Goal: Find specific page/section

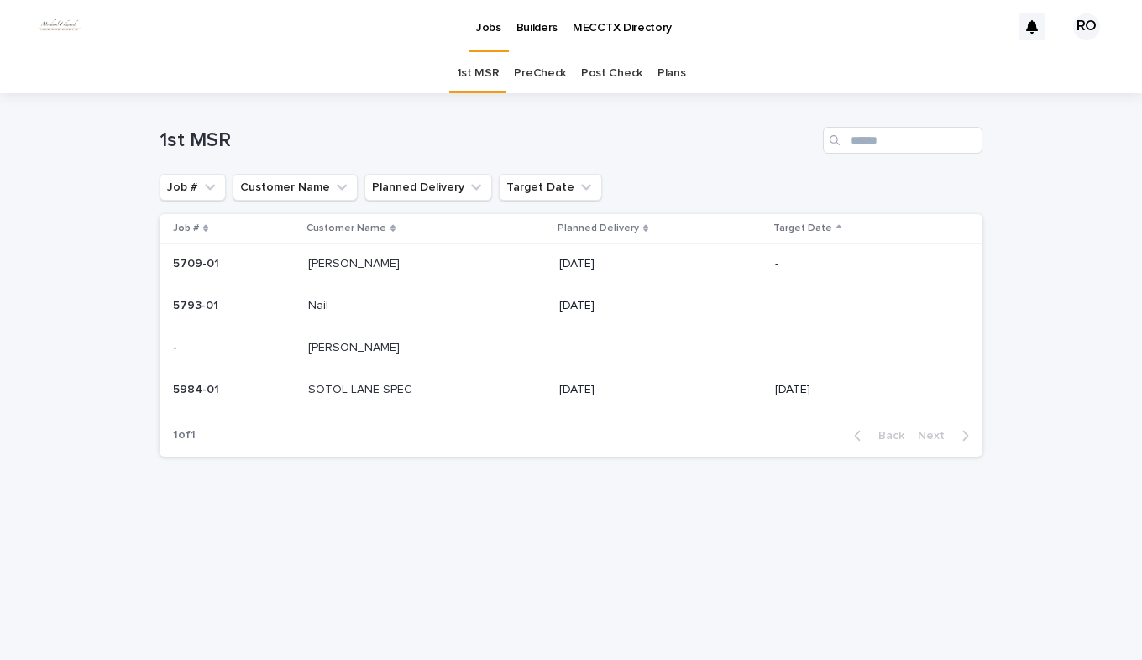
click at [535, 71] on link "PreCheck" at bounding box center [540, 73] width 52 height 39
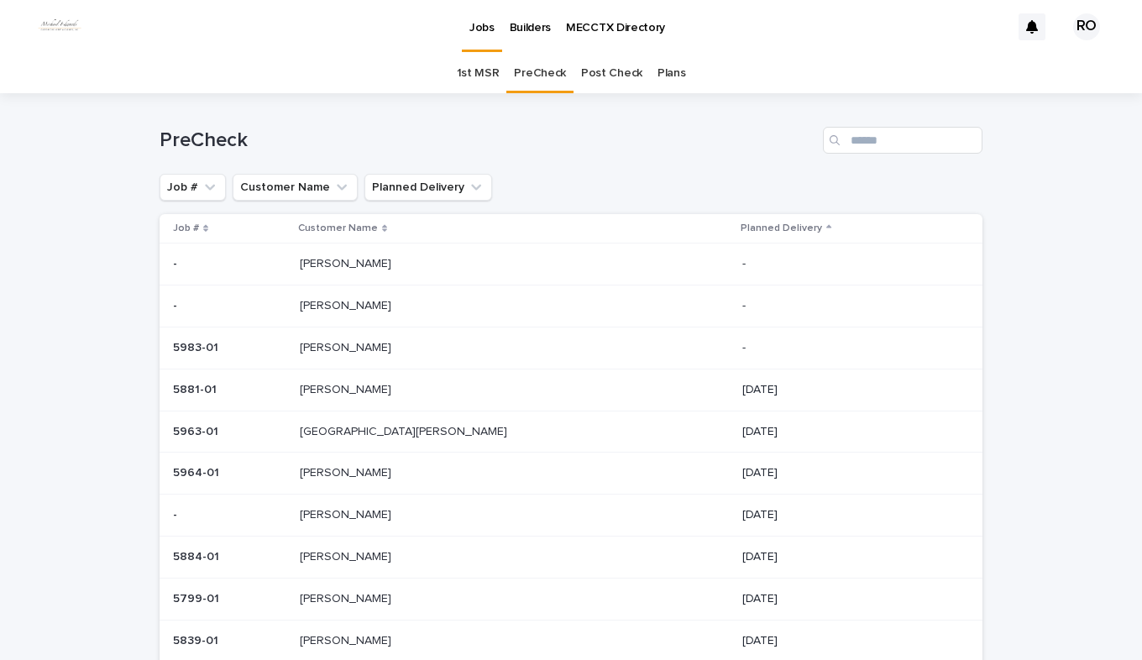
click at [421, 434] on p "[GEOGRAPHIC_DATA][PERSON_NAME]" at bounding box center [405, 431] width 211 height 18
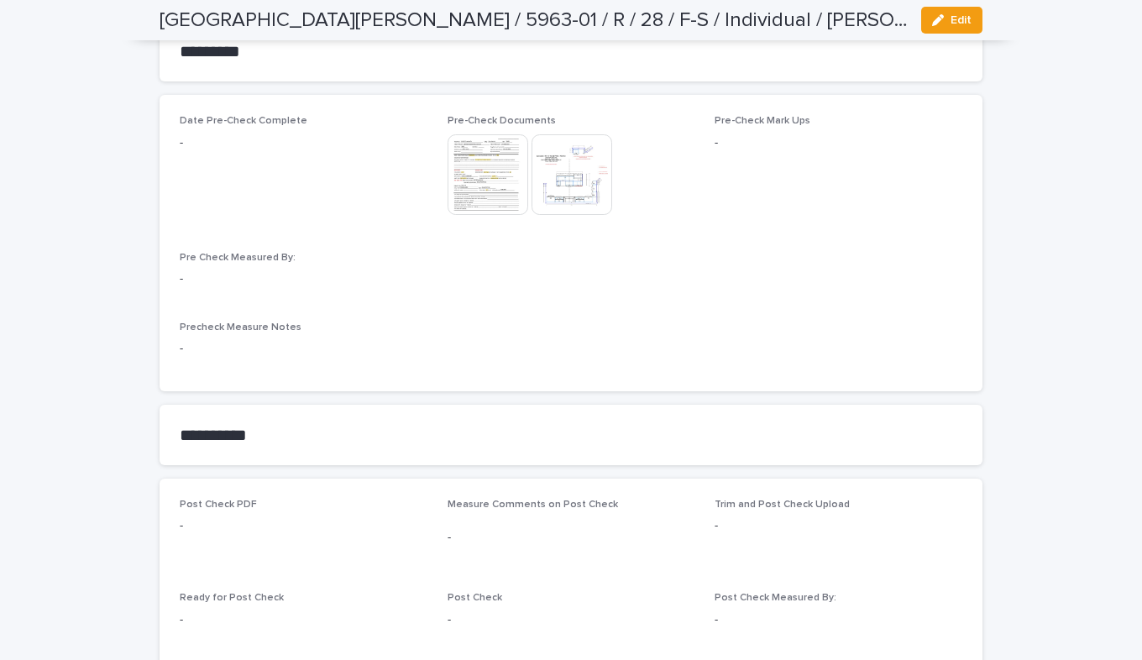
scroll to position [1176, 0]
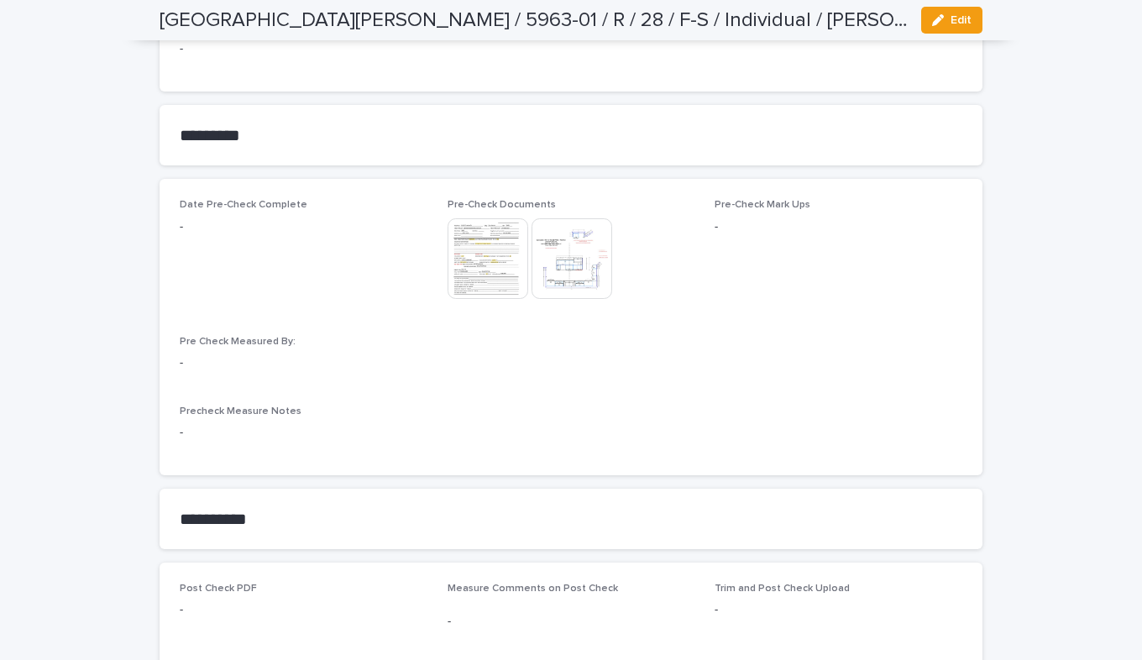
click at [554, 228] on img at bounding box center [571, 258] width 81 height 81
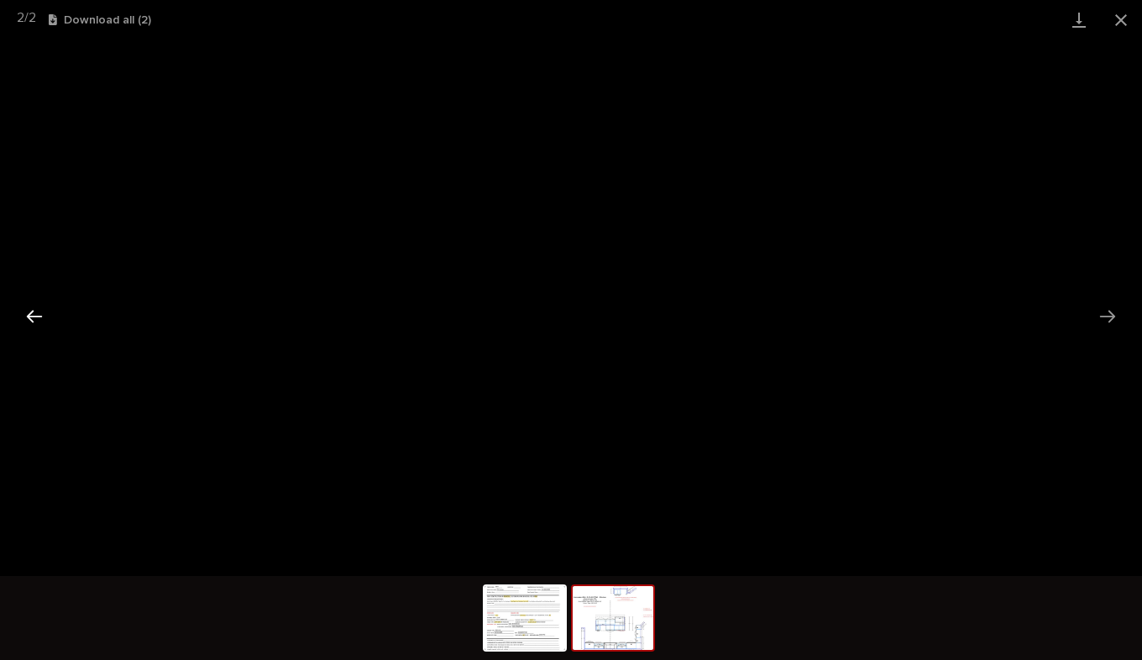
click at [26, 310] on button "Previous slide" at bounding box center [34, 316] width 35 height 33
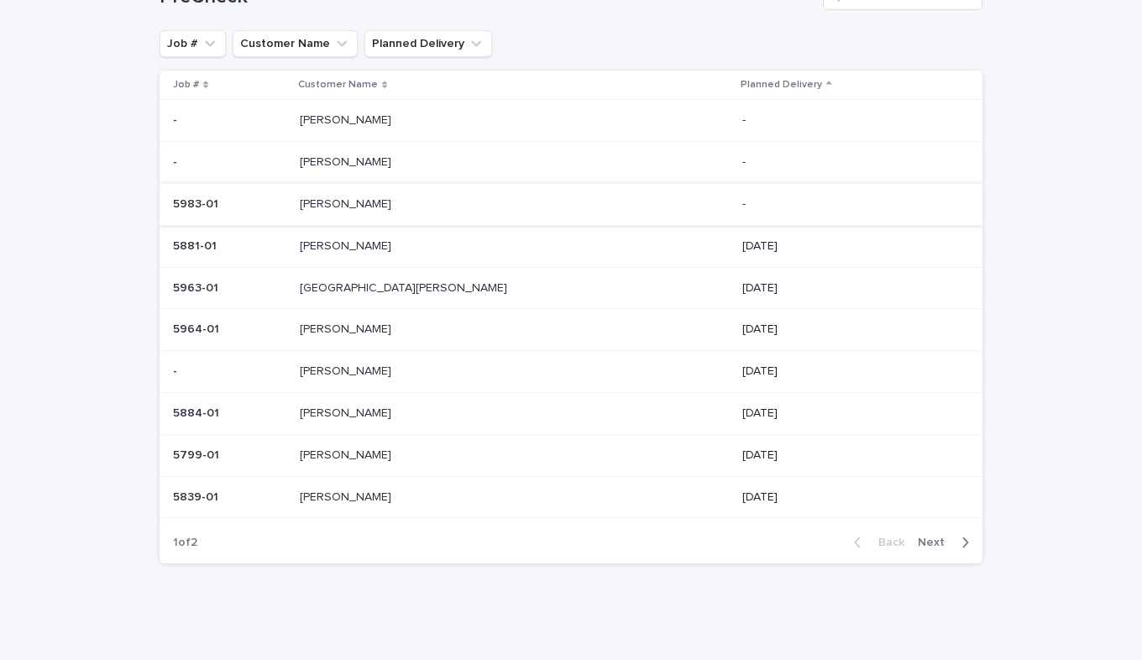
scroll to position [145, 0]
click at [390, 327] on p "[PERSON_NAME]" at bounding box center [347, 327] width 95 height 18
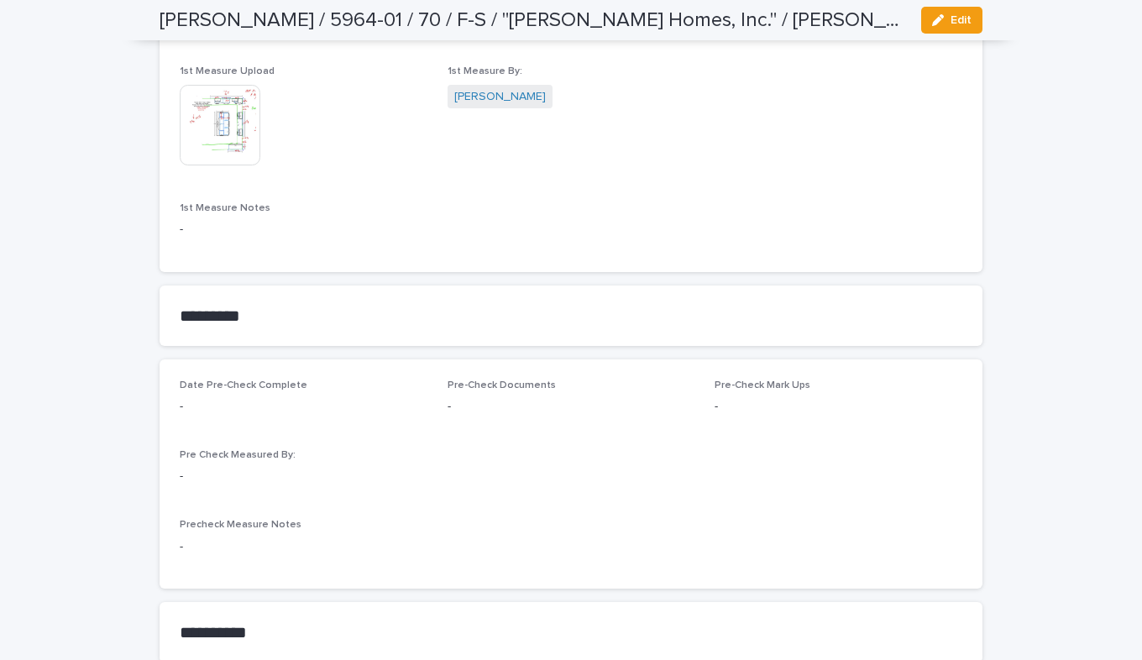
scroll to position [1176, 0]
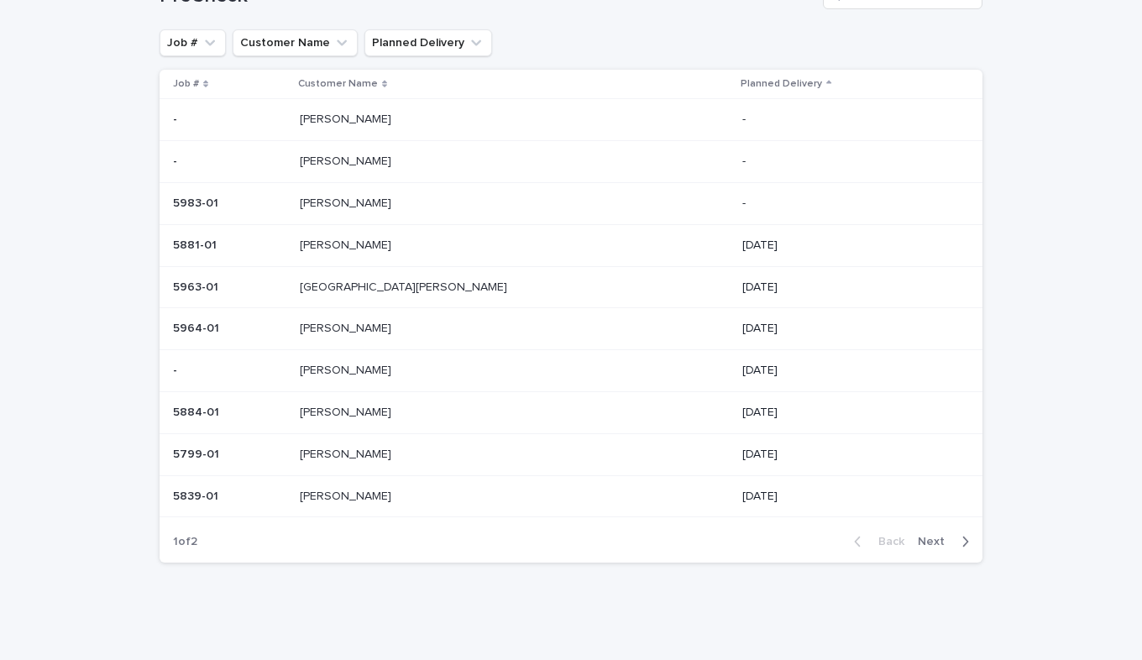
scroll to position [54, 0]
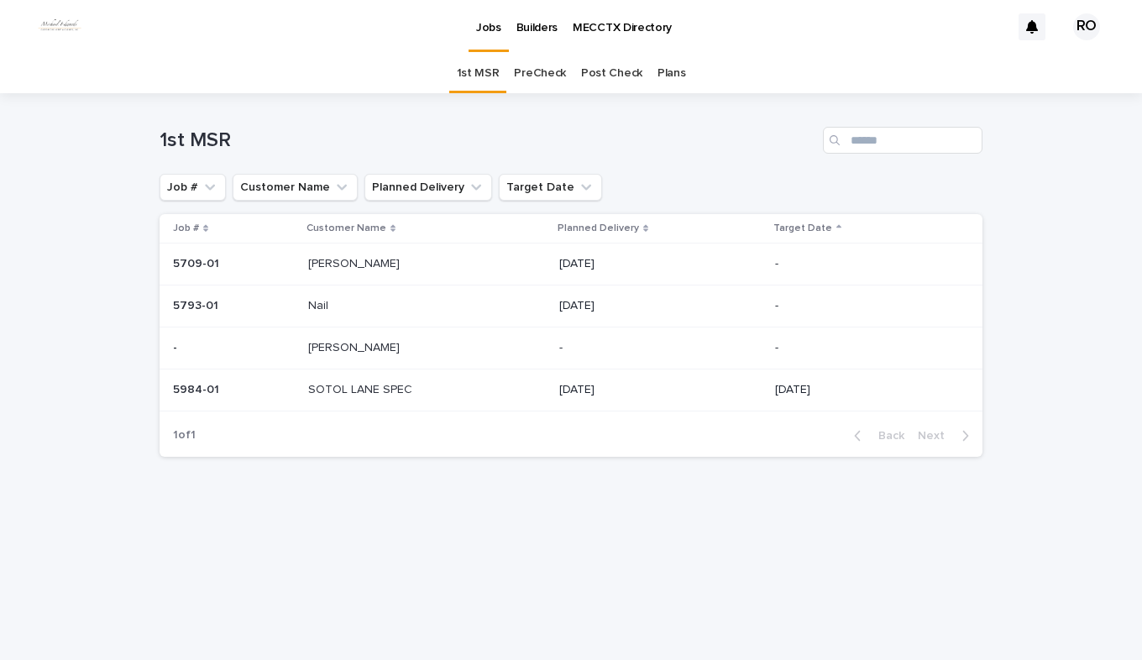
click at [378, 388] on p "SOTOL LANE SPEC" at bounding box center [361, 389] width 107 height 18
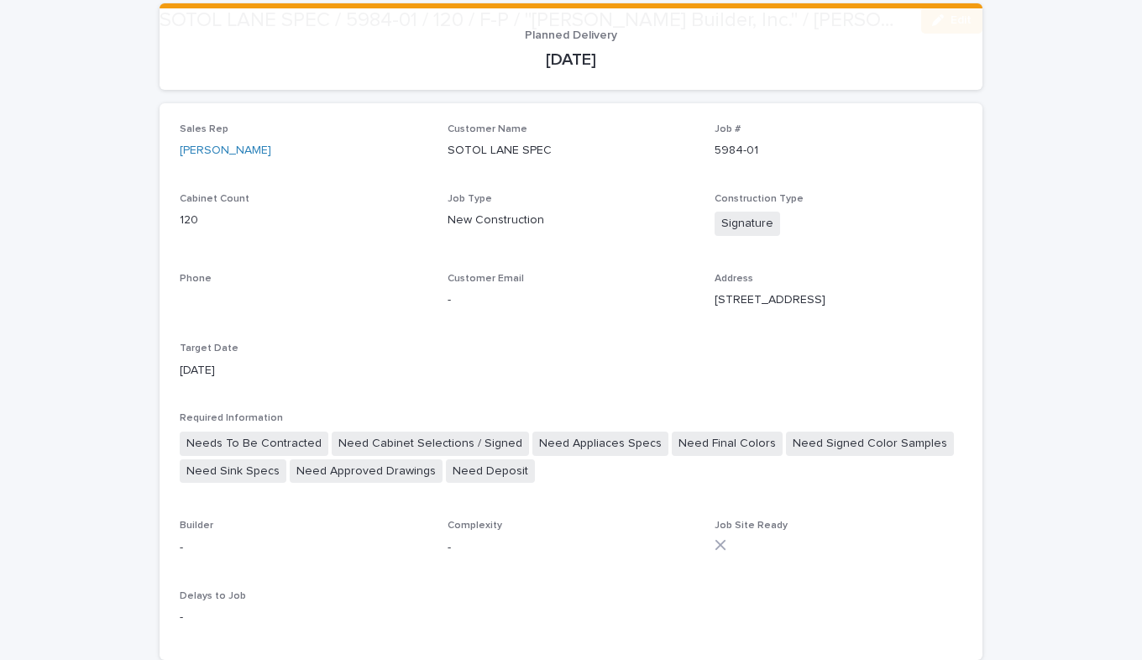
scroll to position [336, 0]
